Goal: Entertainment & Leisure: Consume media (video, audio)

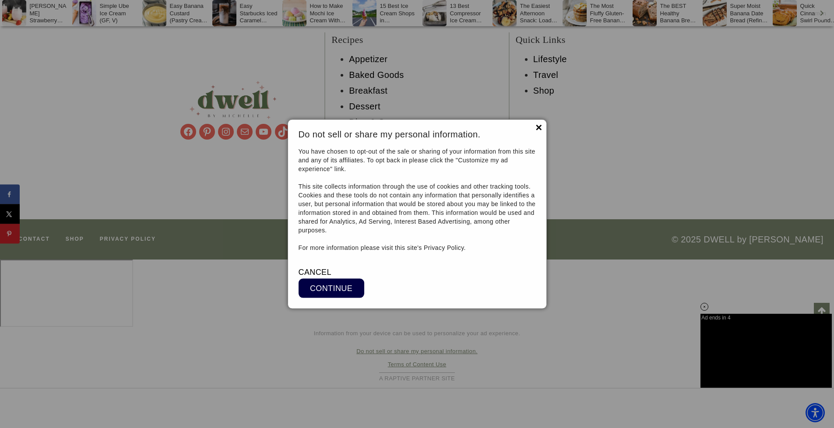
scroll to position [6135, 0]
